Goal: Check status: Check status

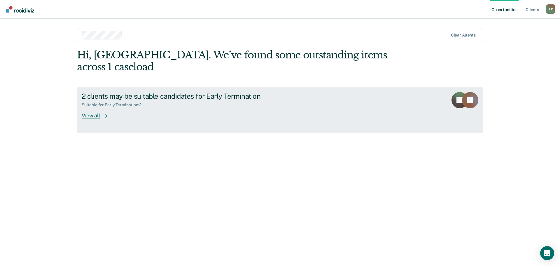
click at [97, 107] on div "View all" at bounding box center [98, 112] width 33 height 11
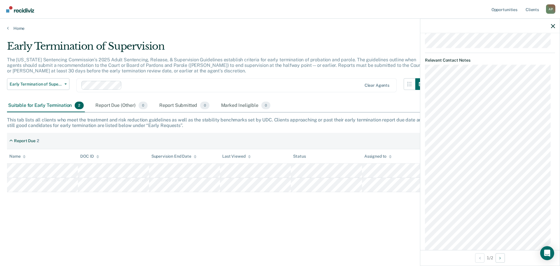
scroll to position [283, 0]
click at [40, 84] on span "Early Termination of Supervision" at bounding box center [36, 84] width 52 height 5
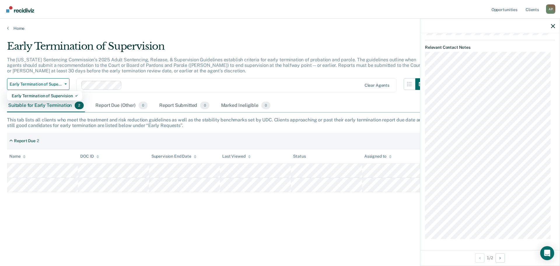
click at [47, 91] on div "Early Termination of Supervision Early Termination of Supervision" at bounding box center [38, 88] width 62 height 21
